Goal: Information Seeking & Learning: Understand process/instructions

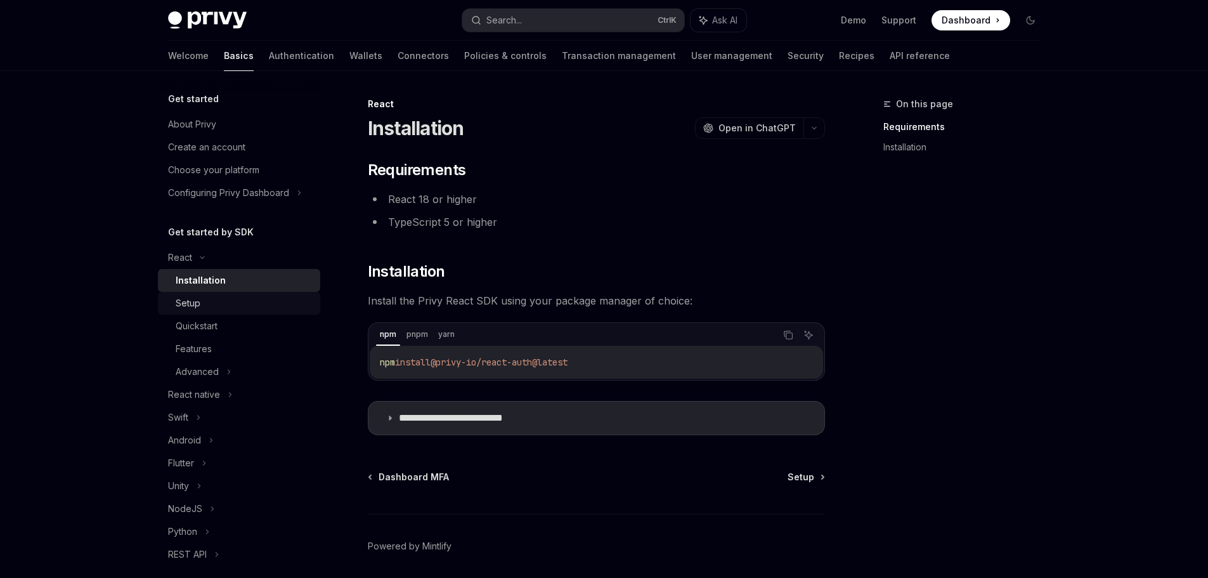
scroll to position [127, 0]
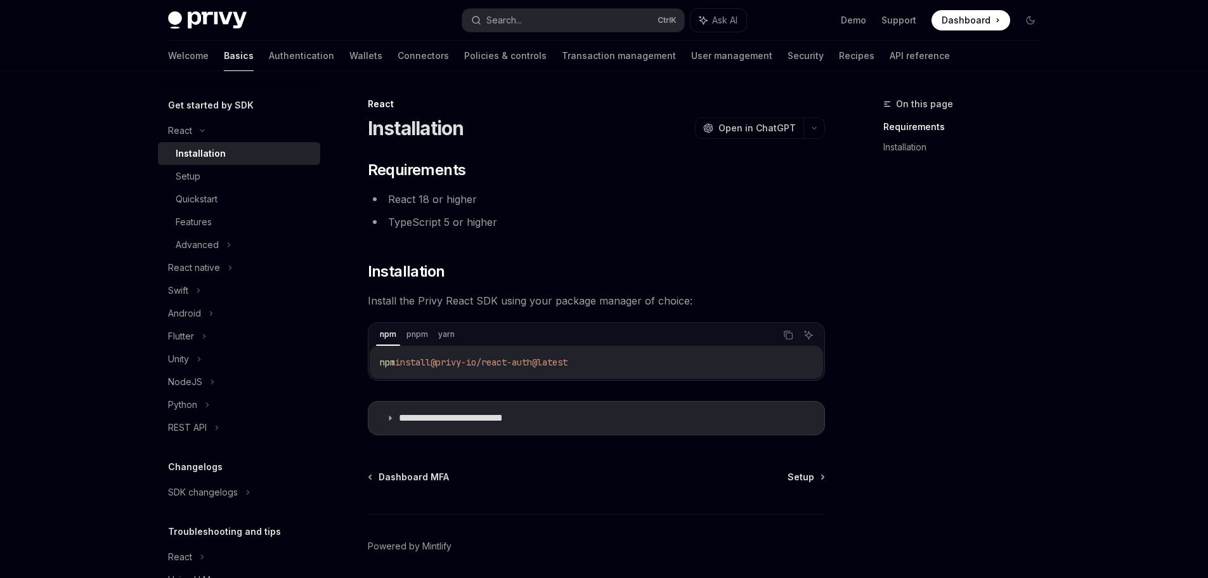
click at [114, 310] on div "**********" at bounding box center [604, 311] width 1208 height 623
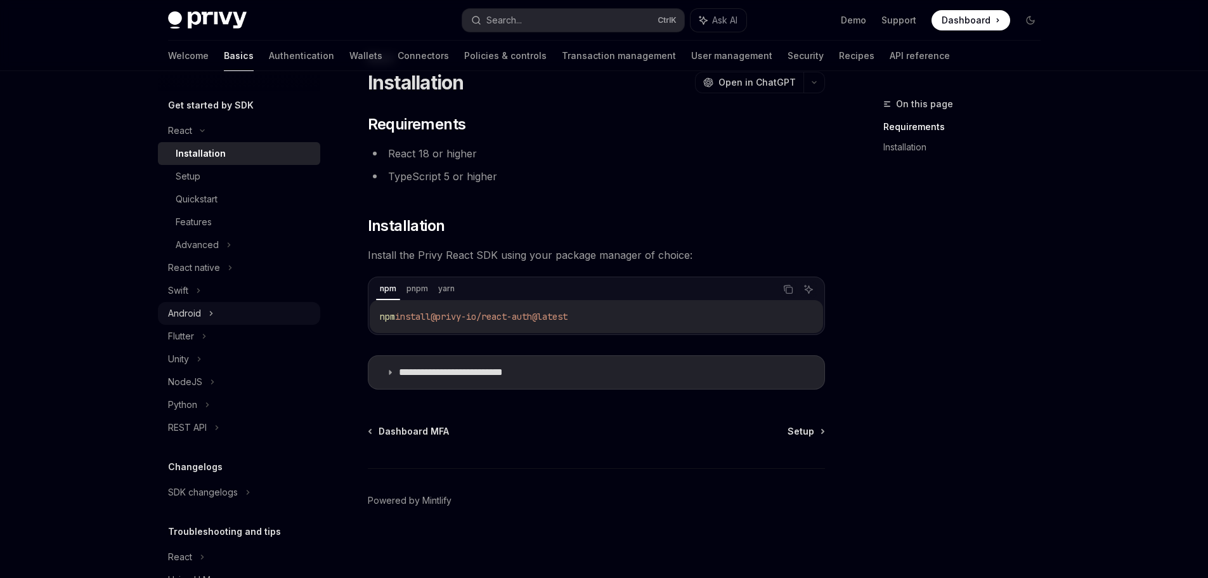
scroll to position [188, 0]
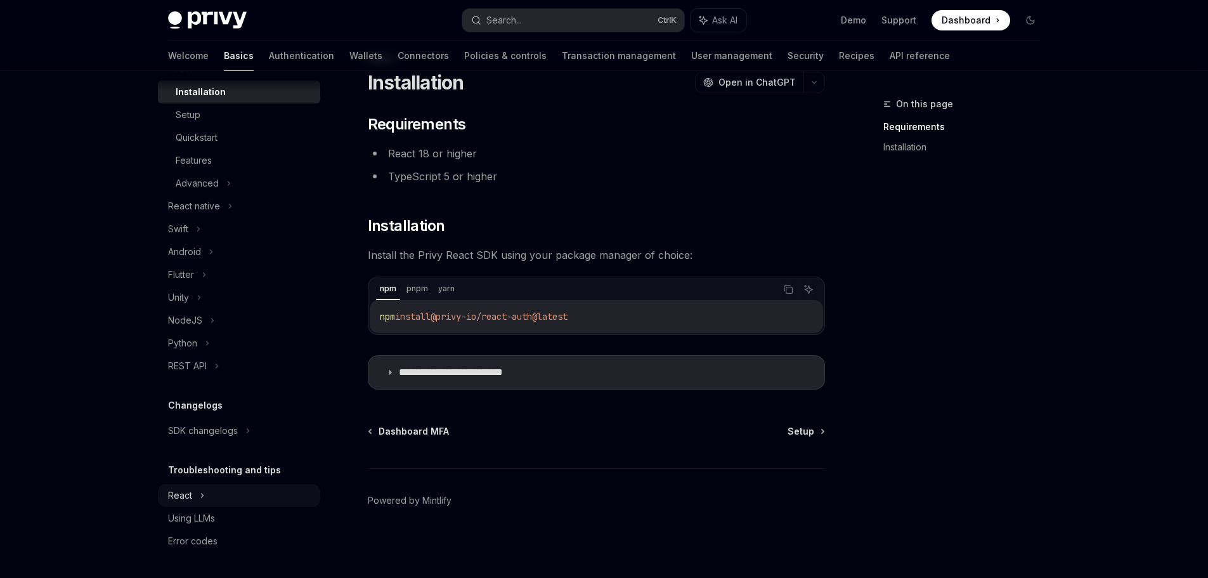
click at [202, 72] on icon at bounding box center [202, 69] width 15 height 5
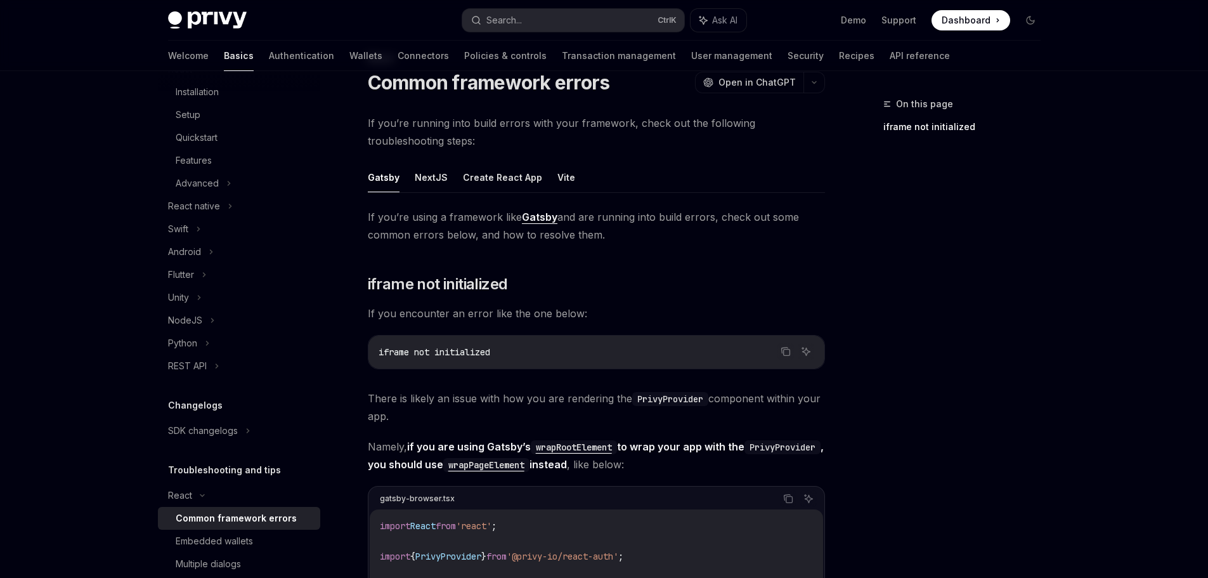
scroll to position [299, 0]
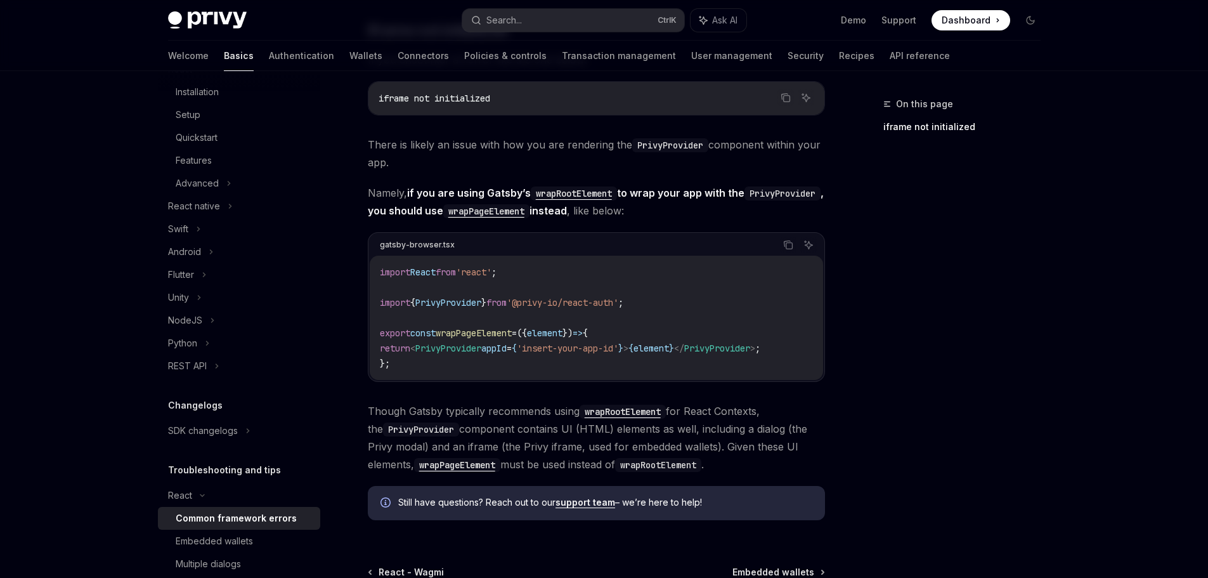
click at [636, 315] on code "import React from 'react' ; import { PrivyProvider } from '@privy-io/react-auth…" at bounding box center [596, 317] width 433 height 107
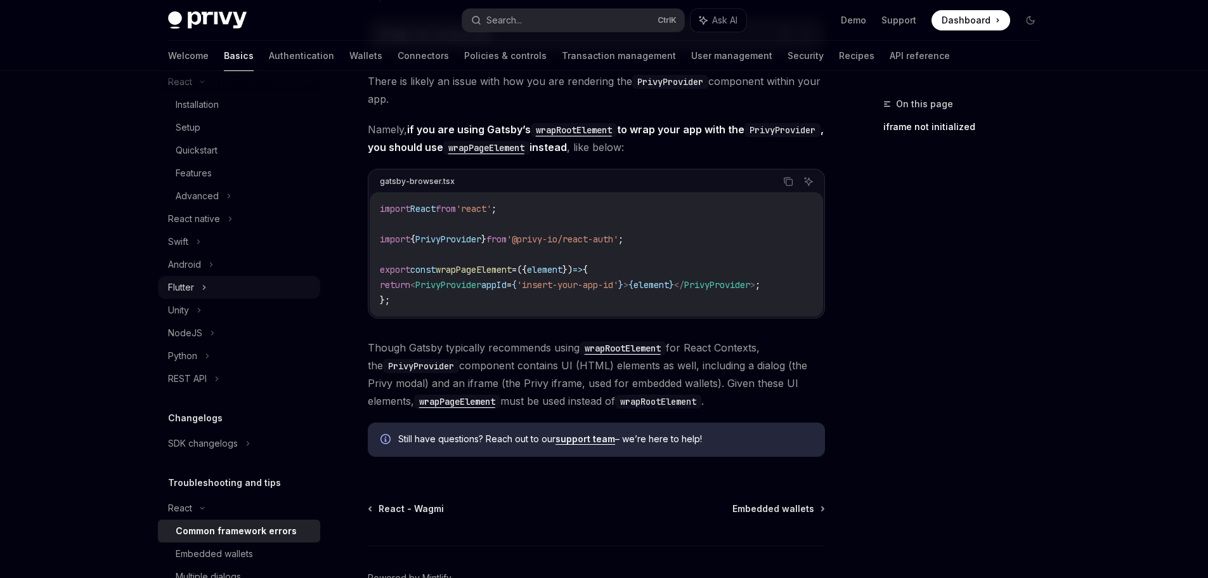
scroll to position [112, 0]
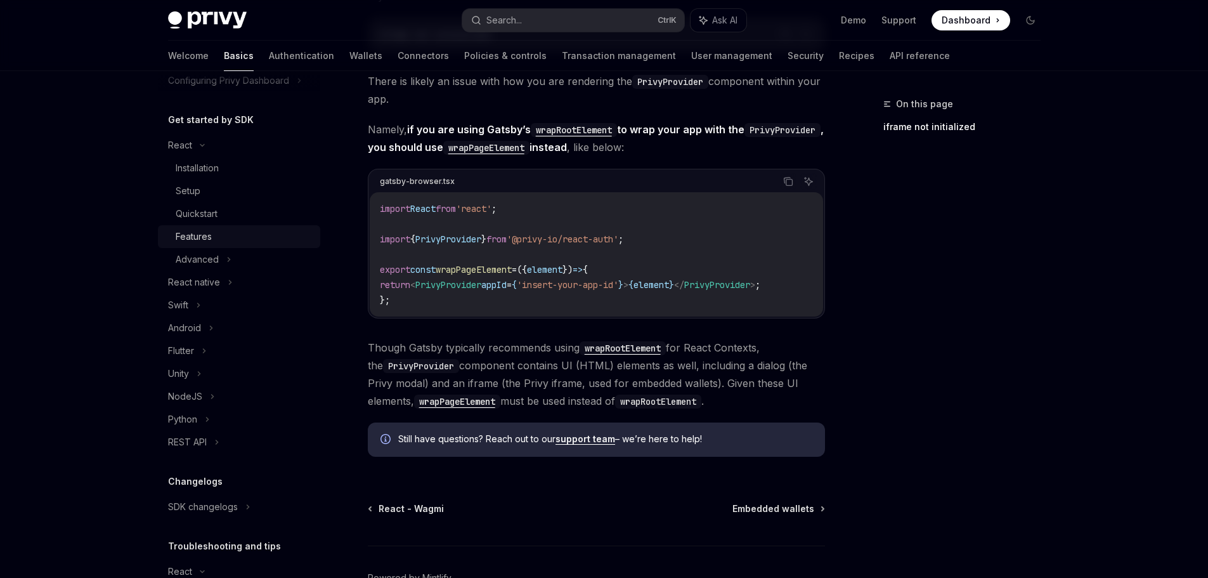
click at [224, 243] on div "Features" at bounding box center [244, 236] width 137 height 15
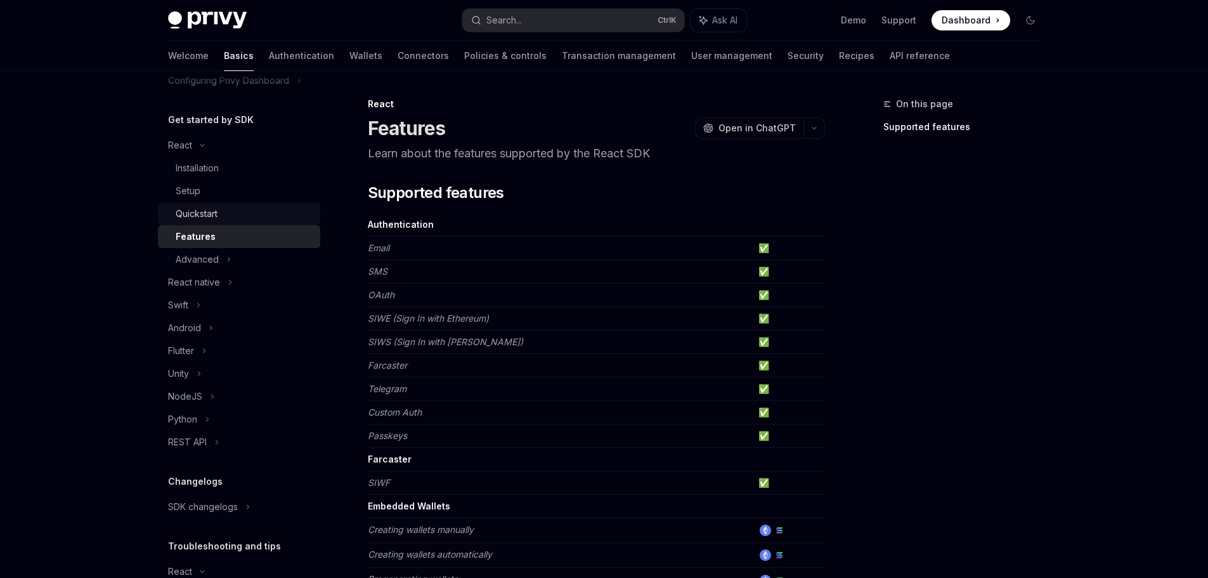
click at [238, 216] on div "Quickstart" at bounding box center [244, 213] width 137 height 15
type textarea "*"
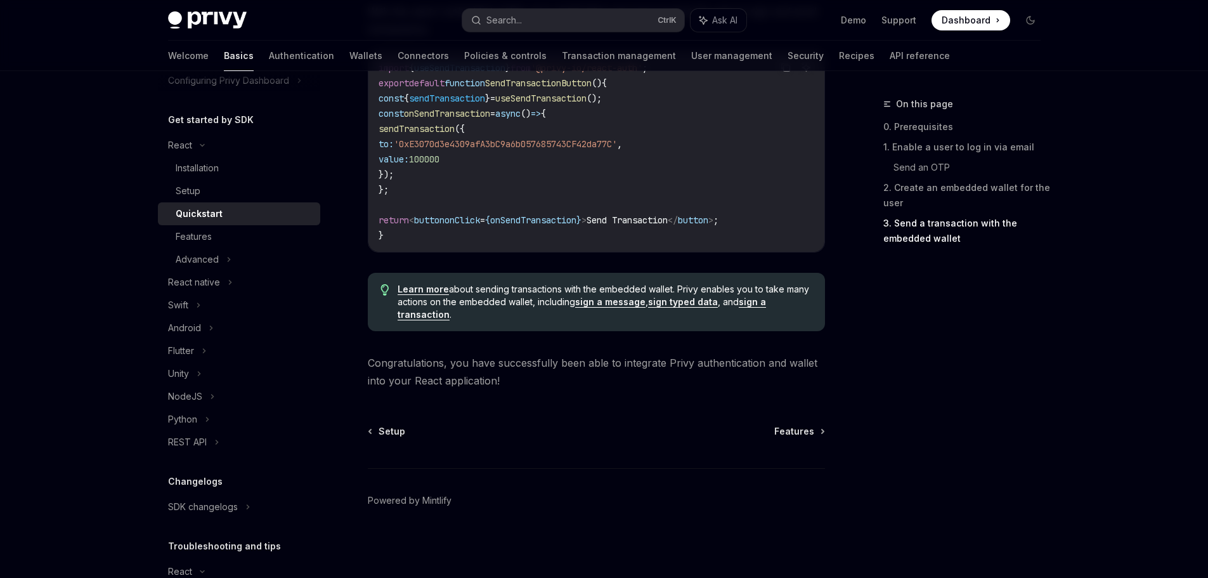
scroll to position [1262, 0]
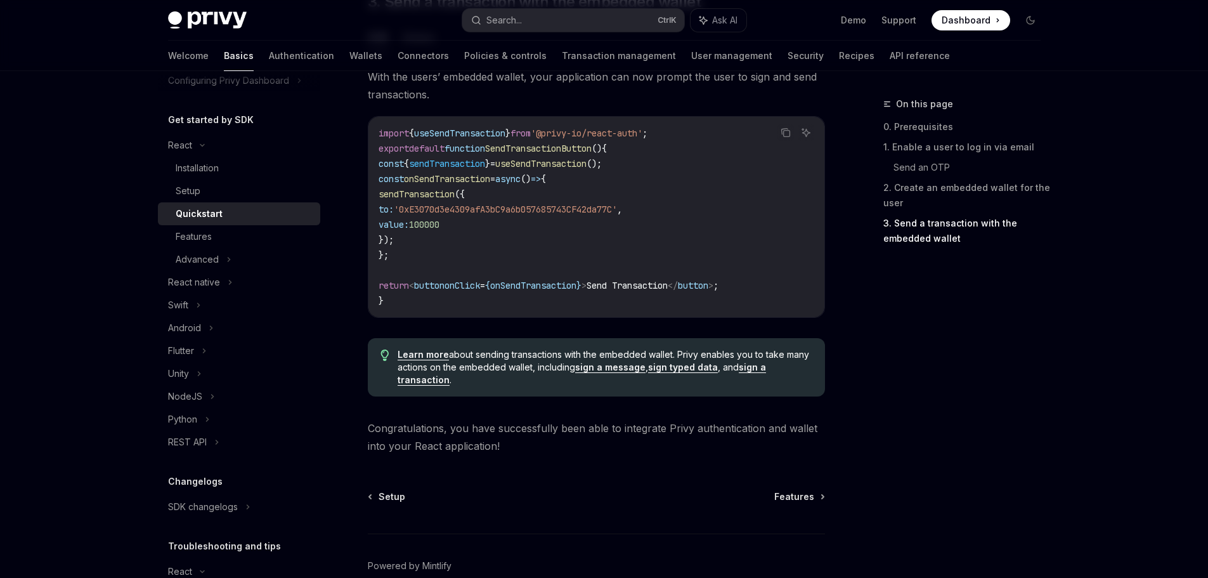
scroll to position [1135, 0]
